Goal: Find specific page/section: Find specific page/section

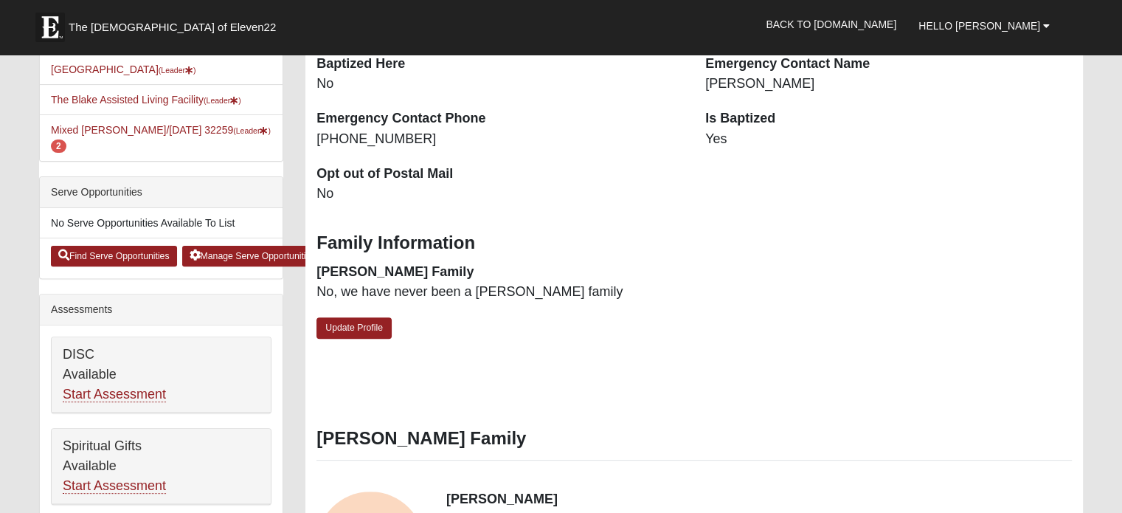
scroll to position [295, 0]
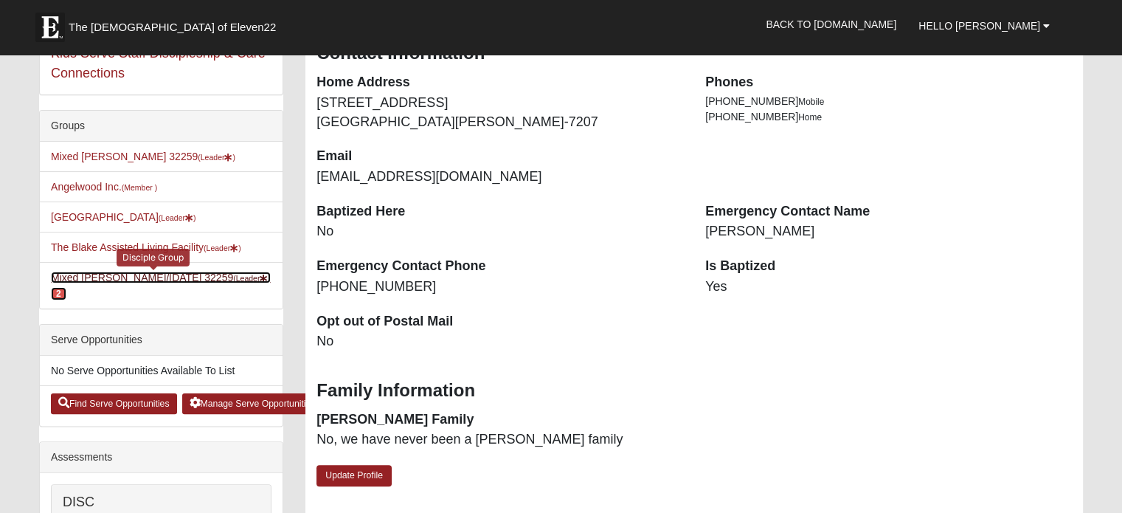
click at [119, 293] on link "Mixed Pline/Wednesday 32259 (Leader ) 2" at bounding box center [161, 285] width 220 height 27
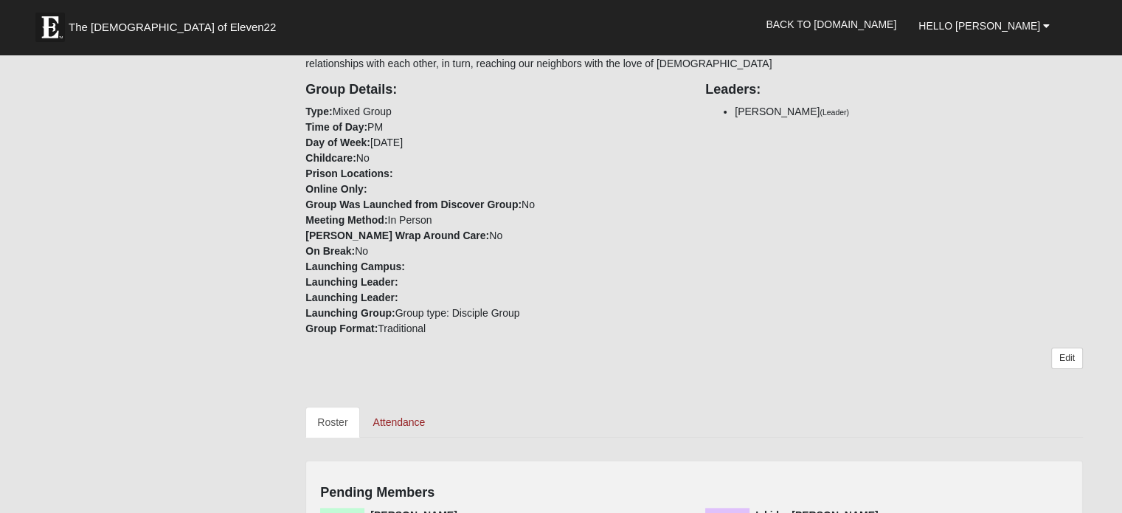
scroll to position [590, 0]
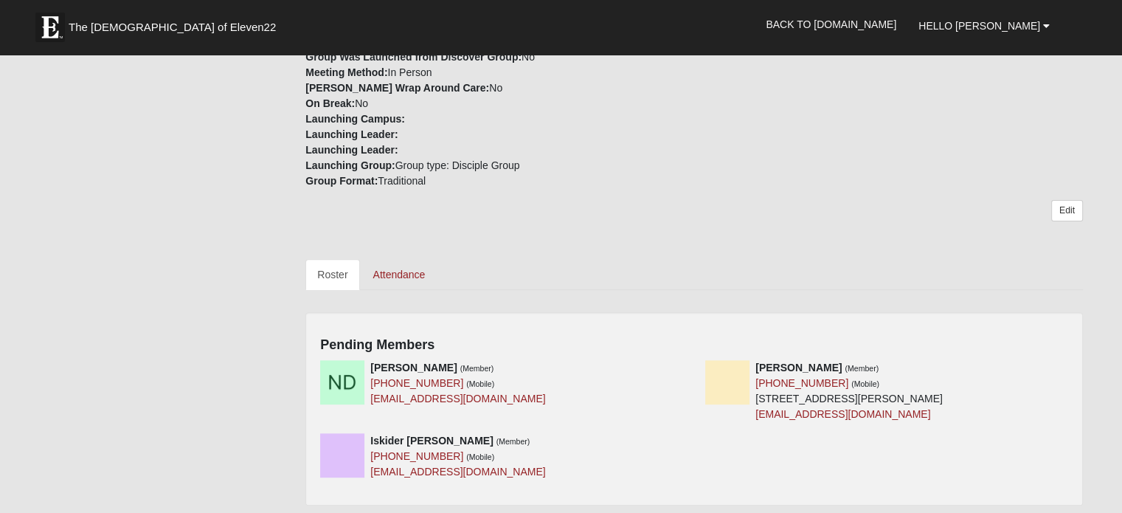
scroll to position [590, 0]
